Goal: Information Seeking & Learning: Learn about a topic

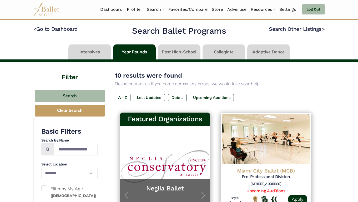
select select "**"
click at [43, 12] on img at bounding box center [46, 9] width 26 height 14
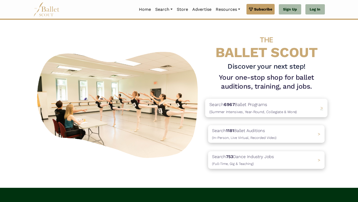
click at [223, 114] on p "Search 6967 Ballet Programs (Summer Intensives, Year-Round, Collegiate & More)" at bounding box center [253, 108] width 88 height 14
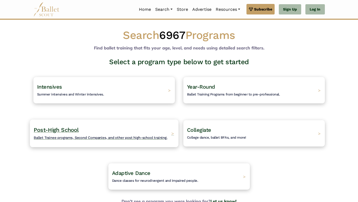
click at [96, 133] on h4 "Post-High School Ballet Trainee programs, Second Companies, and other post high…" at bounding box center [101, 133] width 134 height 14
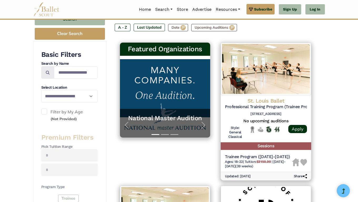
scroll to position [58, 0]
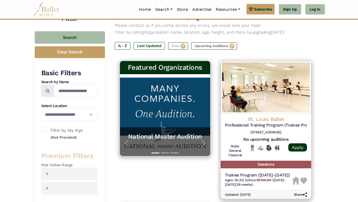
click at [179, 46] on label "Date" at bounding box center [178, 45] width 20 height 7
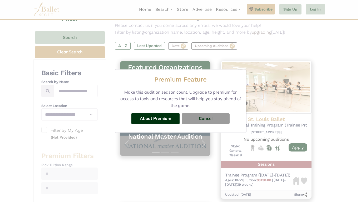
click at [290, 34] on div "Premium Feature Make this audition season count. Upgrade to premium for access …" at bounding box center [180, 101] width 361 height 202
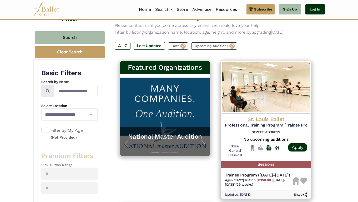
click at [314, 11] on link "Log In" at bounding box center [314, 9] width 19 height 11
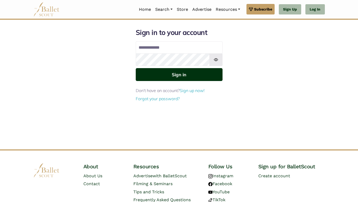
type input "**********"
click at [166, 79] on button "Sign in" at bounding box center [179, 74] width 87 height 13
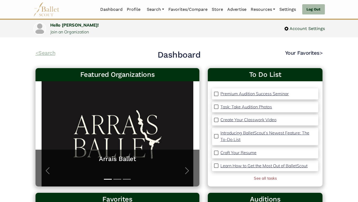
click at [47, 52] on link "< Search" at bounding box center [46, 53] width 20 height 6
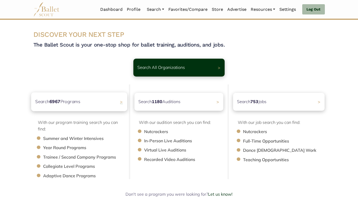
click at [70, 100] on p "Search 6967 Programs" at bounding box center [57, 101] width 45 height 7
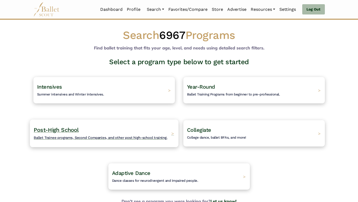
click at [89, 134] on h4 "Post-High School Ballet Trainee programs, Second Companies, and other post high…" at bounding box center [101, 133] width 134 height 14
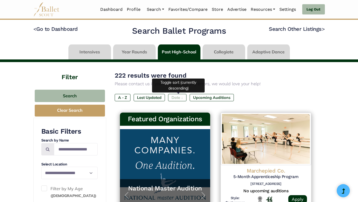
click at [179, 96] on label "Date ↓" at bounding box center [177, 97] width 18 height 7
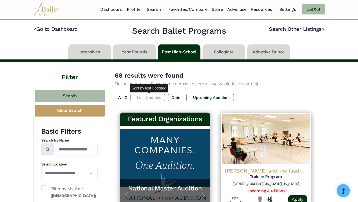
click at [148, 100] on label "Last Updated" at bounding box center [149, 97] width 31 height 7
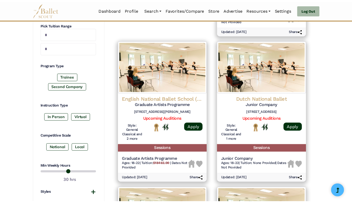
scroll to position [233, 0]
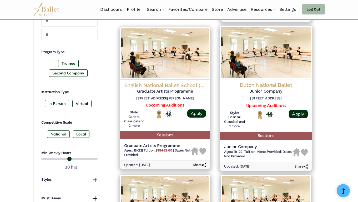
click at [267, 85] on h4 "Dutch National Ballet" at bounding box center [266, 84] width 84 height 7
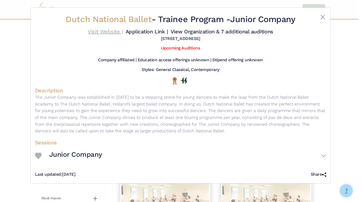
click at [105, 31] on link "Visit Website |" at bounding box center [105, 31] width 35 height 6
click at [320, 18] on button "Close" at bounding box center [322, 17] width 6 height 6
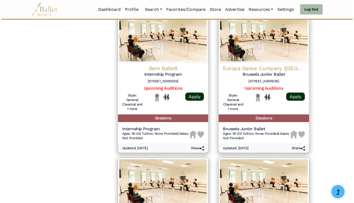
scroll to position [531, 0]
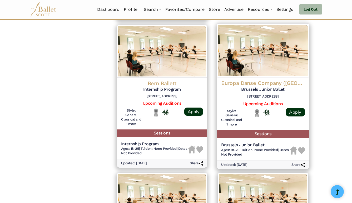
click at [282, 86] on h4 "Europa Danse Company (Brussels)" at bounding box center [263, 82] width 84 height 7
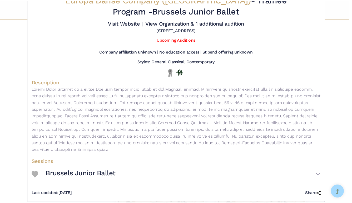
scroll to position [0, 0]
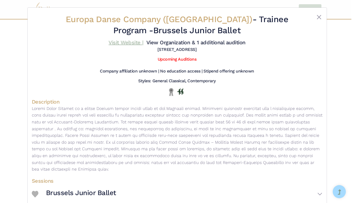
click at [135, 42] on link "Visit Website |" at bounding box center [126, 42] width 35 height 6
click at [318, 16] on button "Close" at bounding box center [319, 17] width 6 height 6
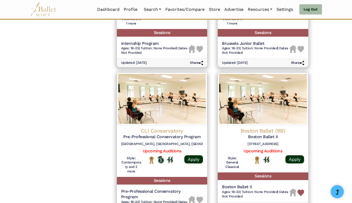
scroll to position [658, 0]
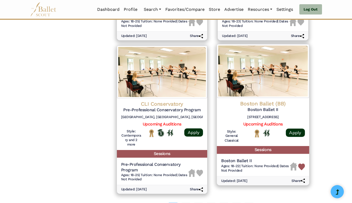
click at [272, 103] on h4 "Boston Ballet (BB)" at bounding box center [263, 103] width 84 height 7
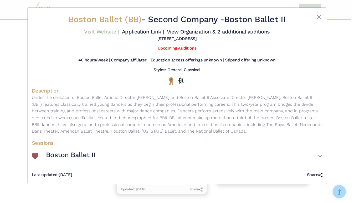
click at [98, 32] on link "Visit Website |" at bounding box center [101, 31] width 35 height 6
click at [319, 16] on button "Close" at bounding box center [319, 17] width 6 height 6
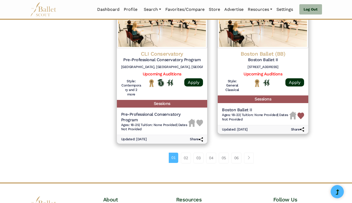
scroll to position [717, 0]
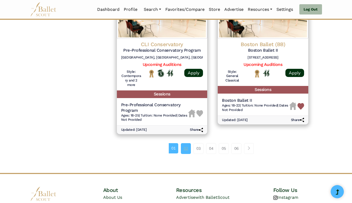
click at [185, 148] on link "02" at bounding box center [186, 148] width 10 height 11
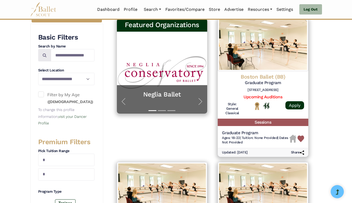
scroll to position [102, 0]
